Goal: Task Accomplishment & Management: Manage account settings

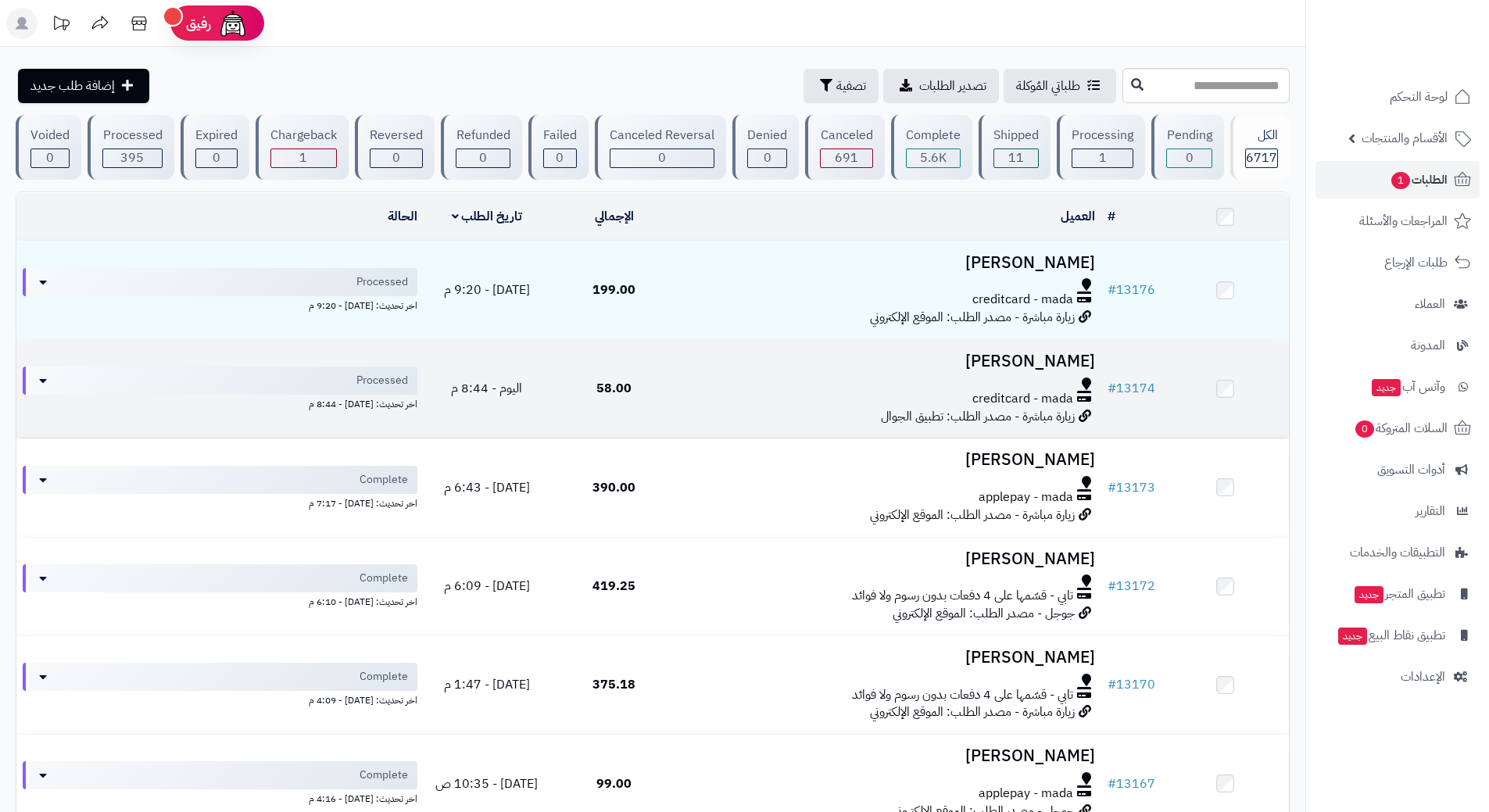
click at [726, 378] on div at bounding box center [890, 384] width 411 height 12
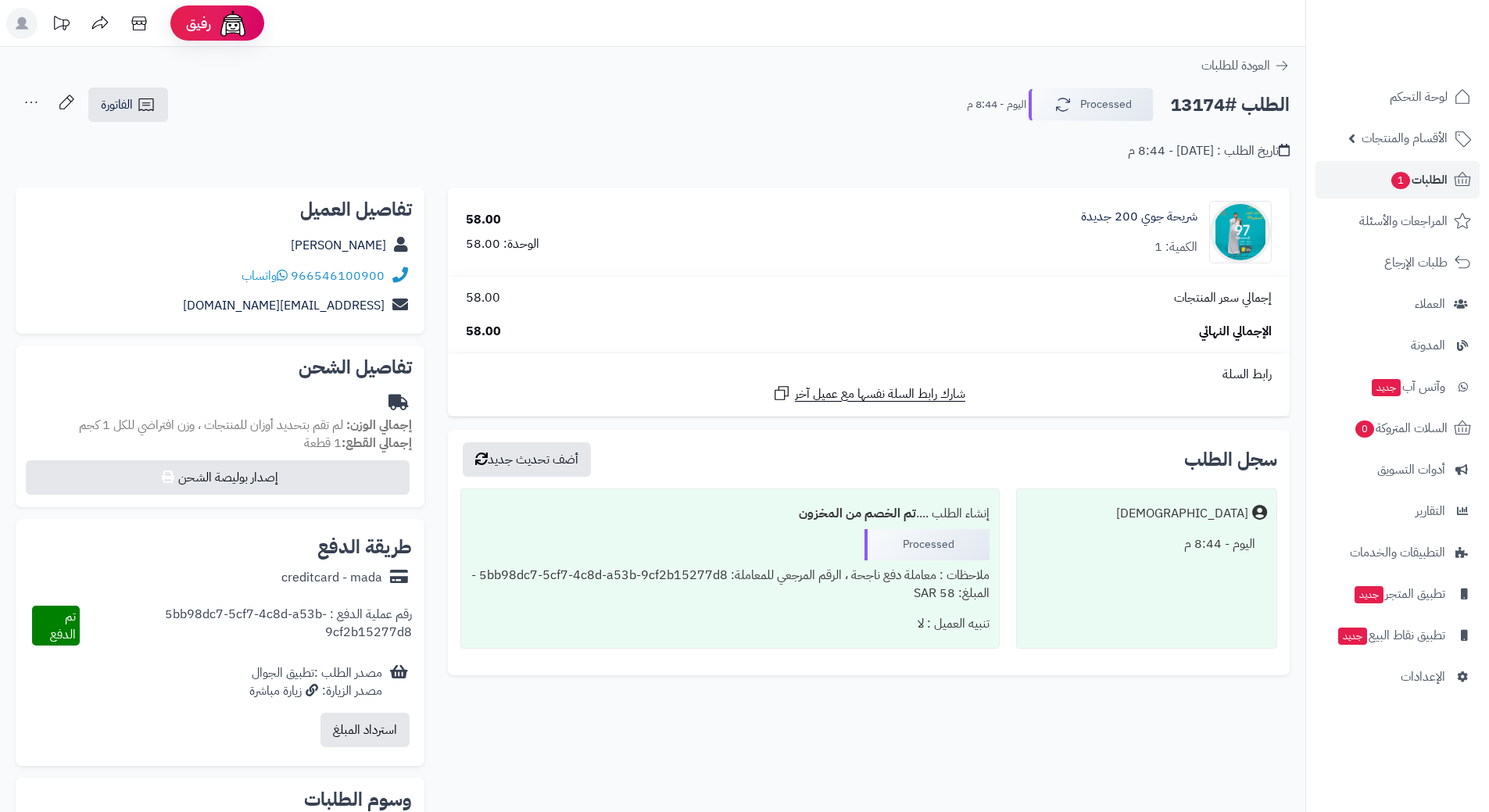
click at [1238, 102] on h2 "الطلب #13174" at bounding box center [1230, 105] width 119 height 32
click at [1241, 106] on h2 "الطلب #13174" at bounding box center [1230, 105] width 119 height 32
click at [1241, 106] on h2 "الطلب #13174" at bounding box center [1230, 105] width 119 height 32
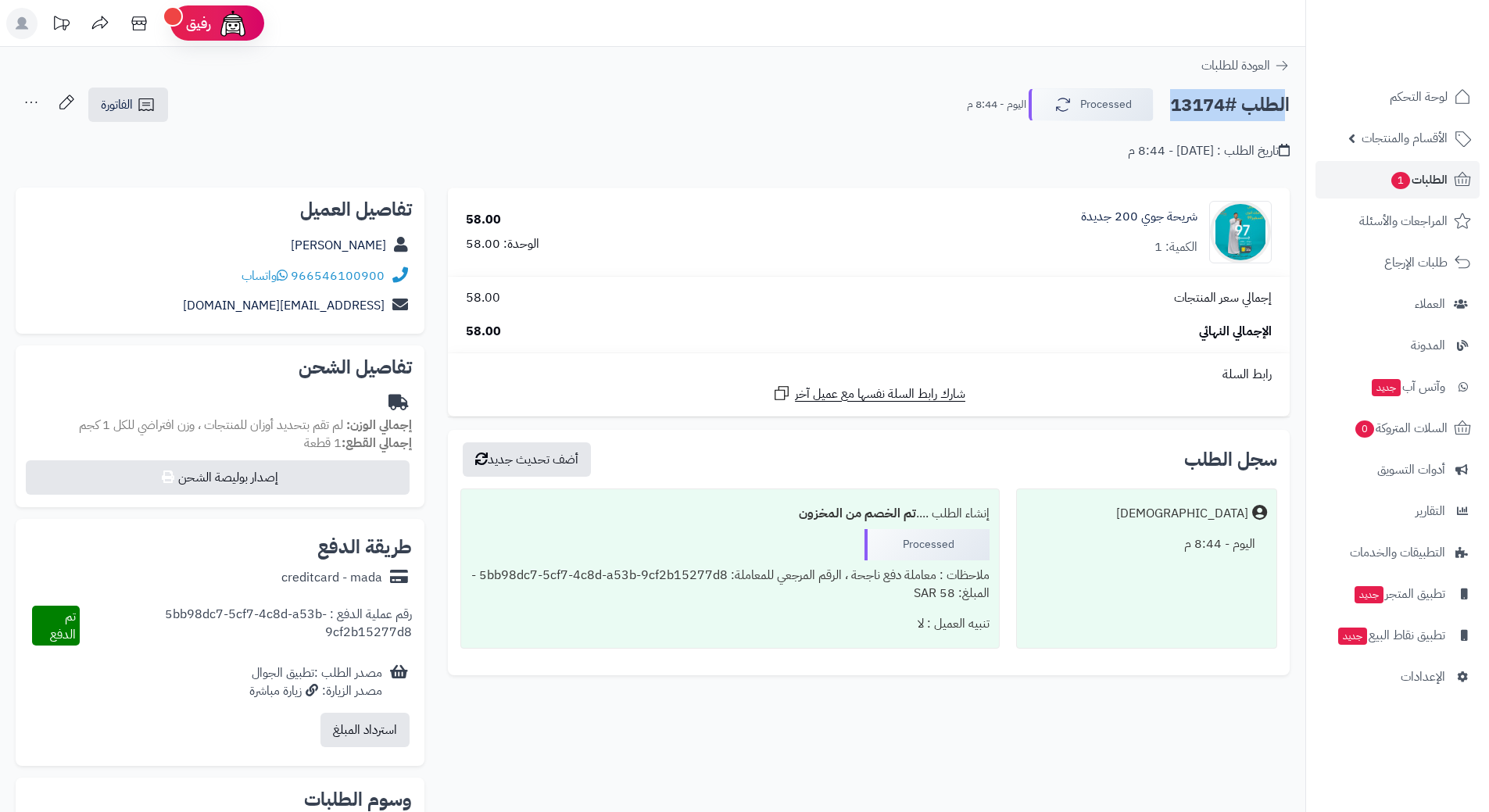
copy div "الطلب #13174 Processed"
click at [267, 272] on span "واتساب" at bounding box center [264, 275] width 46 height 19
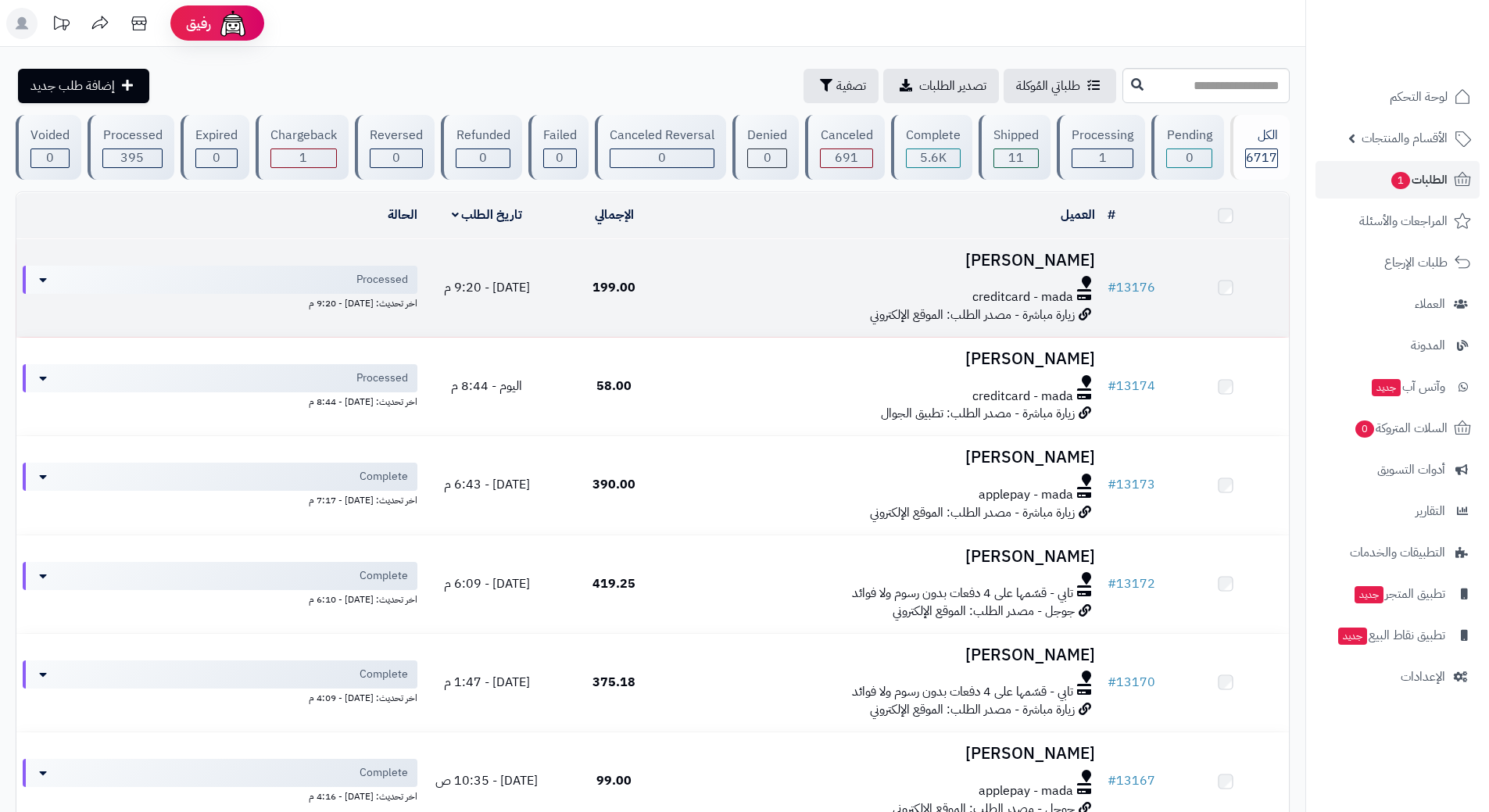
click at [817, 278] on div at bounding box center [890, 282] width 411 height 12
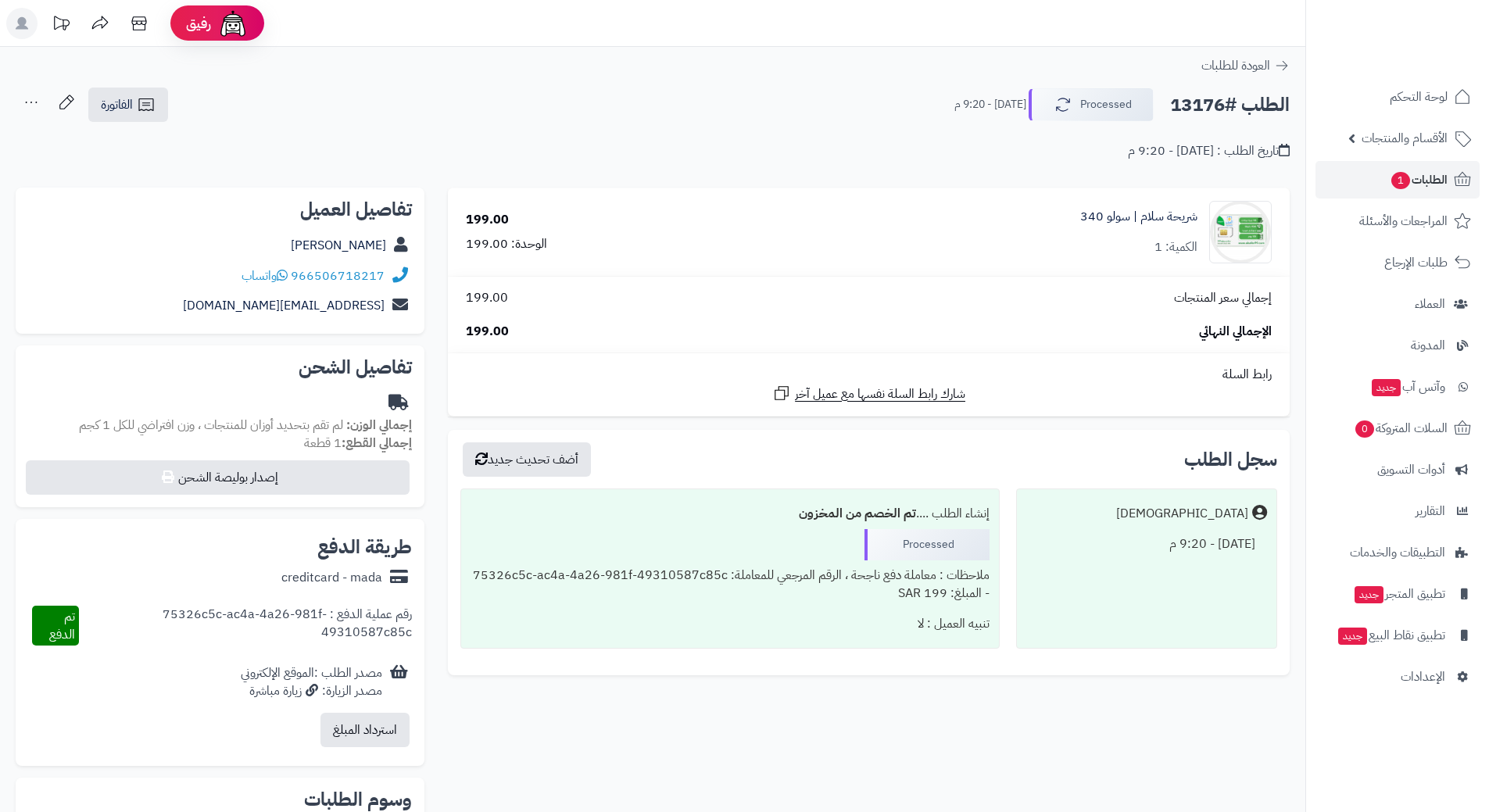
click at [1252, 101] on h2 "الطلب #13176" at bounding box center [1230, 105] width 119 height 32
copy div "الطلب #13176 Processed"
click at [278, 276] on span "واتساب" at bounding box center [264, 275] width 46 height 19
